Goal: Task Accomplishment & Management: Complete application form

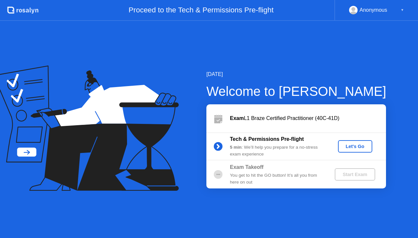
click at [356, 146] on div "Let's Go" at bounding box center [354, 146] width 29 height 5
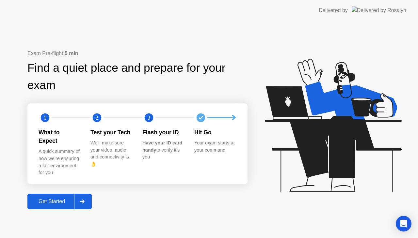
click at [61, 199] on div "Get Started" at bounding box center [51, 202] width 45 height 6
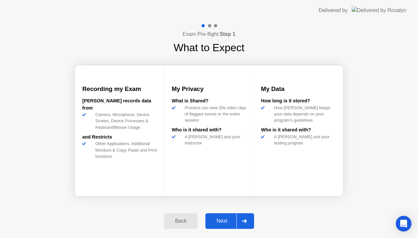
click at [221, 218] on div "Next" at bounding box center [221, 221] width 29 height 6
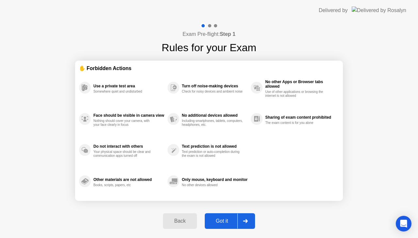
click at [219, 219] on div "Got it" at bounding box center [222, 221] width 31 height 6
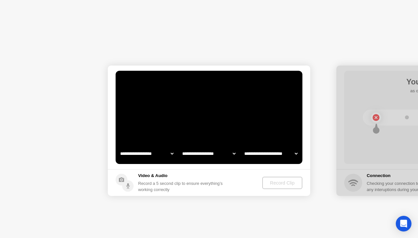
select select "**********"
select select "*******"
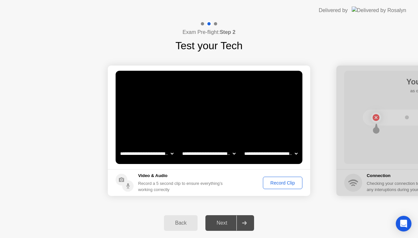
click at [277, 183] on div "Record Clip" at bounding box center [282, 182] width 35 height 5
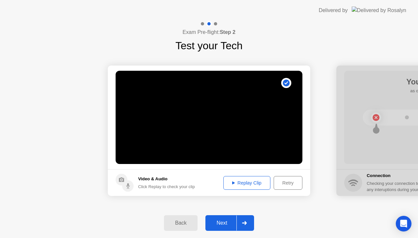
click at [223, 223] on div "Next" at bounding box center [221, 223] width 29 height 6
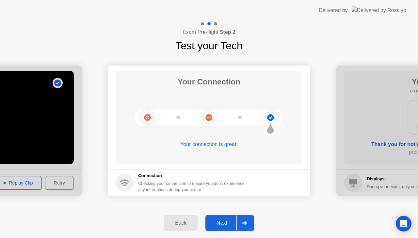
click at [223, 222] on div "Next" at bounding box center [221, 223] width 29 height 6
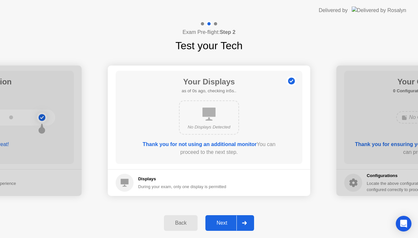
click at [223, 220] on div "Next" at bounding box center [221, 223] width 29 height 6
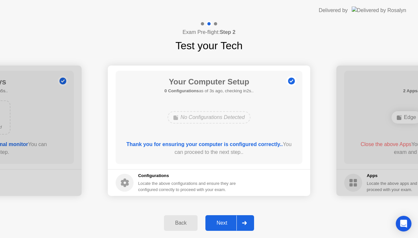
click at [223, 220] on div "Next" at bounding box center [221, 223] width 29 height 6
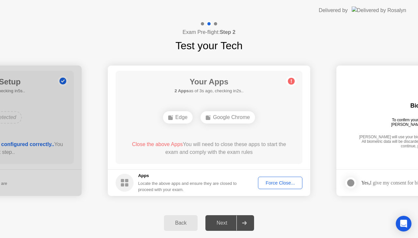
click at [152, 142] on span "Close the above Apps" at bounding box center [157, 145] width 51 height 6
click at [265, 182] on div "Force Close..." at bounding box center [280, 182] width 40 height 5
click at [265, 238] on div at bounding box center [209, 238] width 418 height 0
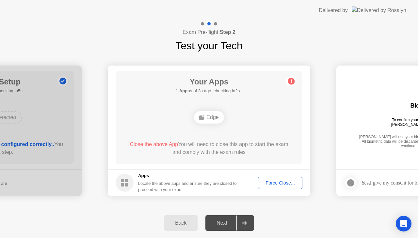
click at [276, 183] on div "Force Close..." at bounding box center [280, 182] width 40 height 5
click at [225, 224] on div "Next" at bounding box center [221, 223] width 29 height 6
click at [274, 180] on div "Force Close..." at bounding box center [280, 182] width 40 height 5
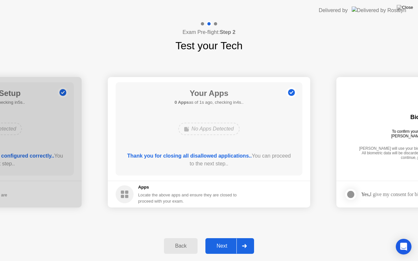
click at [219, 238] on div "Next" at bounding box center [221, 246] width 29 height 6
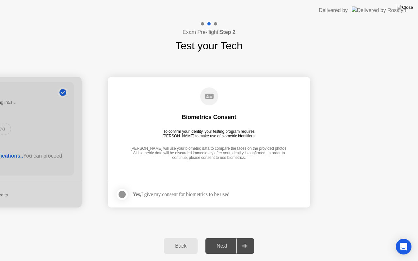
drag, startPoint x: 123, startPoint y: 193, endPoint x: 127, endPoint y: 196, distance: 4.7
click at [123, 193] on div at bounding box center [122, 195] width 8 height 8
click at [226, 238] on div "Next" at bounding box center [221, 246] width 29 height 6
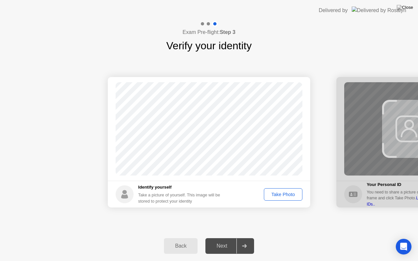
click at [272, 192] on div "Take Photo" at bounding box center [283, 194] width 34 height 5
click at [219, 238] on div "Next" at bounding box center [221, 246] width 29 height 6
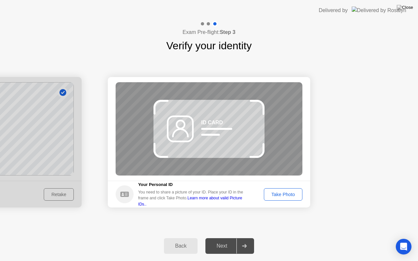
click at [277, 193] on div "Take Photo" at bounding box center [283, 194] width 34 height 5
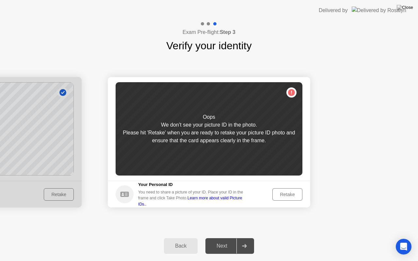
click at [281, 195] on div "Retake" at bounding box center [286, 194] width 25 height 5
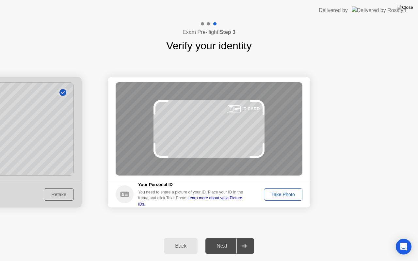
click at [281, 195] on div "Take Photo" at bounding box center [283, 194] width 34 height 5
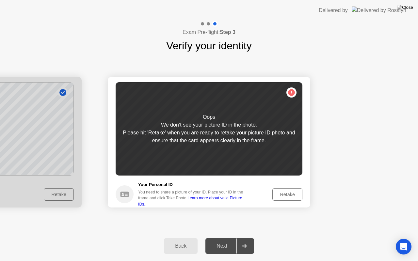
click at [281, 195] on div "Retake" at bounding box center [286, 194] width 25 height 5
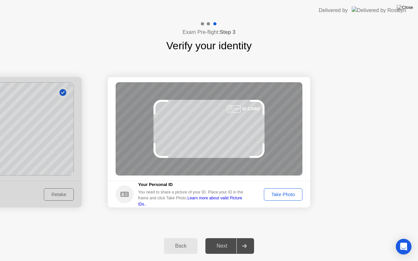
click at [281, 195] on div "Take Photo" at bounding box center [283, 194] width 34 height 5
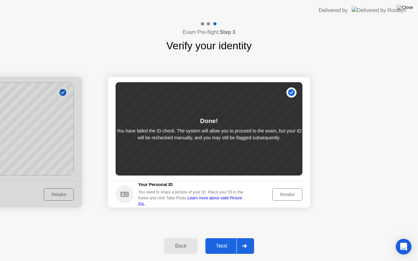
click at [220, 238] on div "Next" at bounding box center [221, 246] width 29 height 6
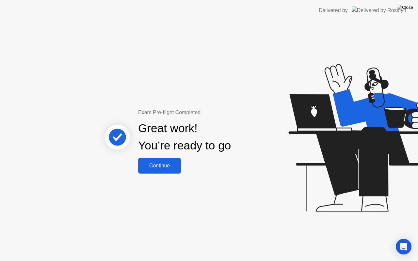
click at [161, 166] on div "Continue" at bounding box center [159, 166] width 39 height 6
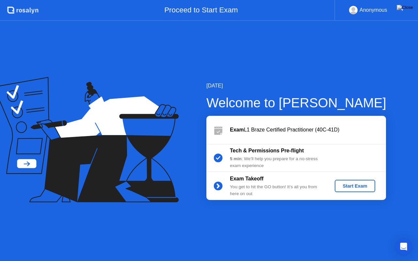
click at [350, 183] on div "Start Exam" at bounding box center [354, 185] width 35 height 5
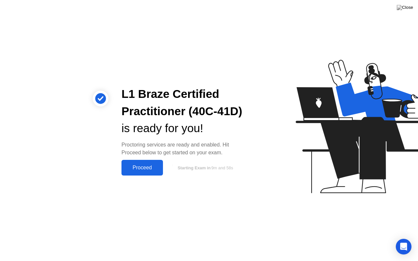
click at [138, 171] on div "Proceed" at bounding box center [142, 168] width 38 height 6
